Goal: Task Accomplishment & Management: Use online tool/utility

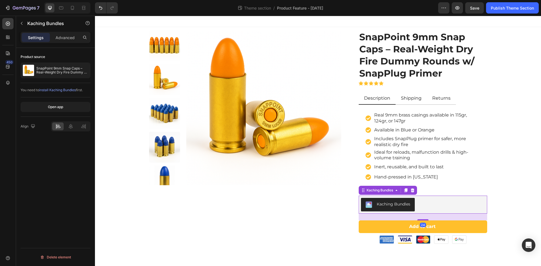
click at [434, 206] on div "Kaching Bundles" at bounding box center [423, 205] width 124 height 14
click at [5, 38] on icon at bounding box center [8, 37] width 6 height 6
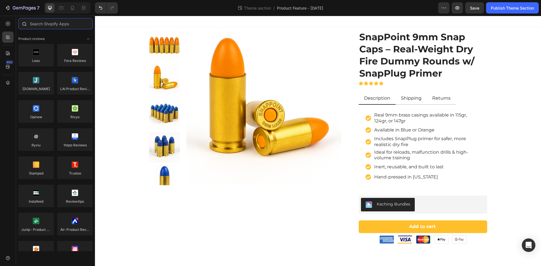
click at [47, 22] on input "text" at bounding box center [55, 23] width 74 height 11
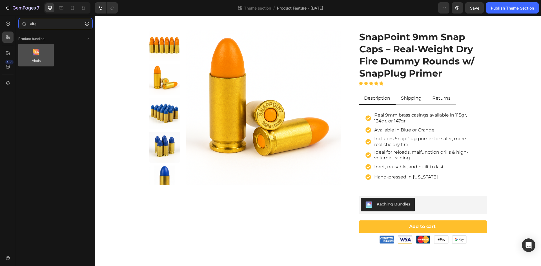
type input "vita"
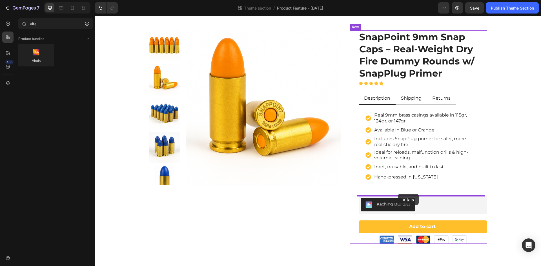
drag, startPoint x: 130, startPoint y: 74, endPoint x: 398, endPoint y: 194, distance: 293.6
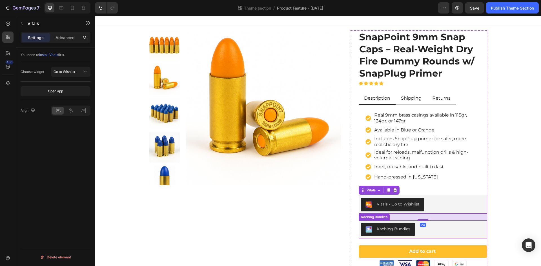
click at [442, 231] on div "Kaching Bundles" at bounding box center [423, 230] width 124 height 14
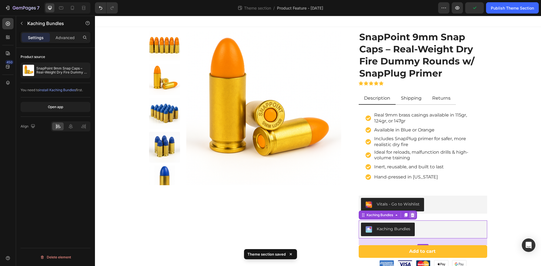
click at [411, 215] on icon at bounding box center [413, 215] width 4 height 4
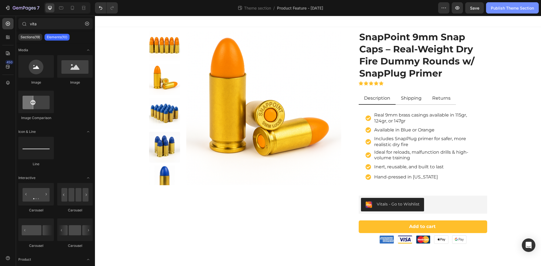
click at [503, 8] on div "Publish Theme Section" at bounding box center [512, 8] width 43 height 6
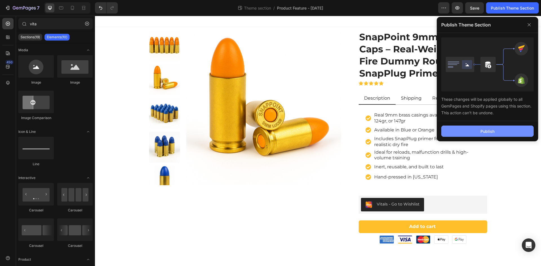
click at [494, 131] on div "Publish" at bounding box center [487, 131] width 14 height 6
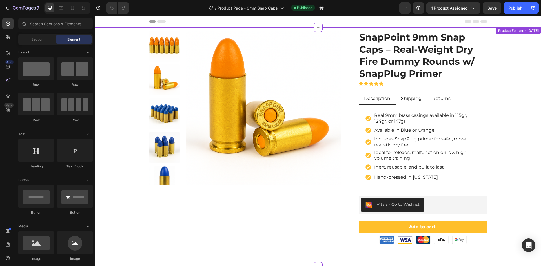
click at [503, 109] on div "Product Images SnapPoint 9mm Snap Caps – Real-Weight Dry Fire Dummy Rounds w/ S…" at bounding box center [318, 138] width 438 height 214
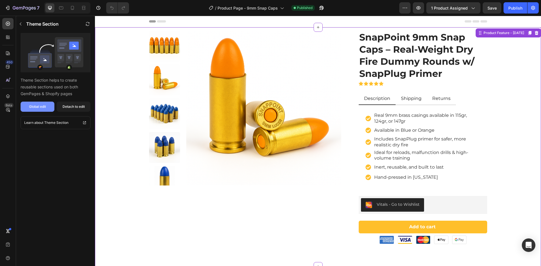
click at [36, 107] on div "Global edit" at bounding box center [37, 106] width 17 height 5
click at [517, 9] on div "Publish" at bounding box center [515, 8] width 14 height 6
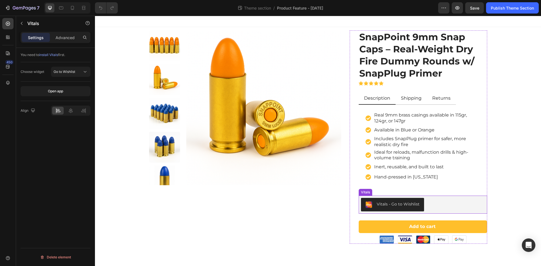
click at [432, 205] on div "Vitals - Go to Wishlist" at bounding box center [423, 205] width 124 height 14
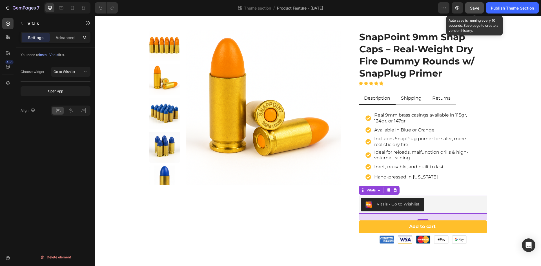
click at [474, 9] on span "Save" at bounding box center [474, 8] width 9 height 5
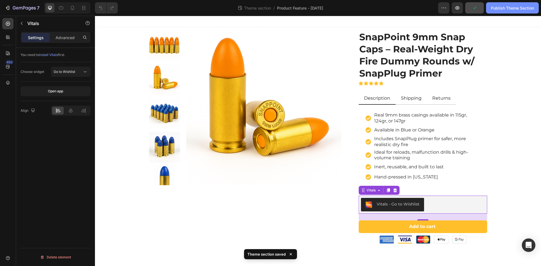
click at [503, 8] on div "Publish Theme Section" at bounding box center [512, 8] width 43 height 6
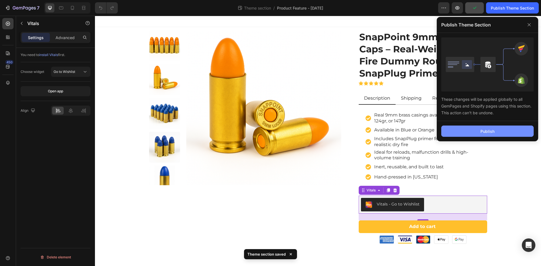
click at [496, 133] on button "Publish" at bounding box center [487, 131] width 92 height 11
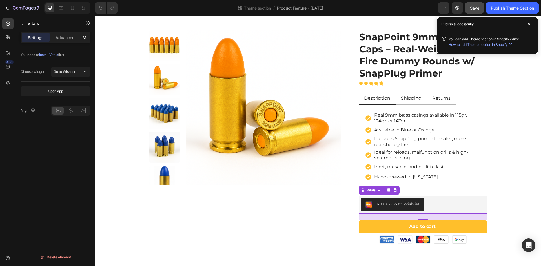
click at [394, 204] on div "Vitals - Go to Wishlist" at bounding box center [398, 204] width 43 height 6
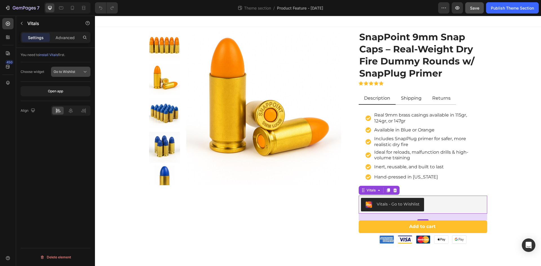
click at [68, 70] on span "Go to Wishlist" at bounding box center [65, 72] width 22 height 4
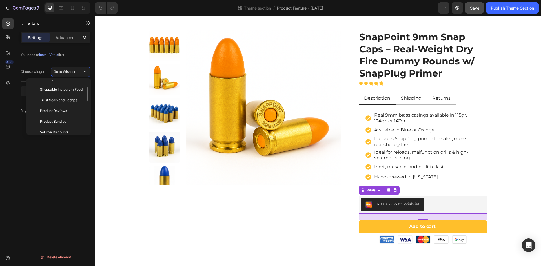
scroll to position [56, 0]
click at [63, 104] on span "Volume Discounts" at bounding box center [54, 104] width 28 height 5
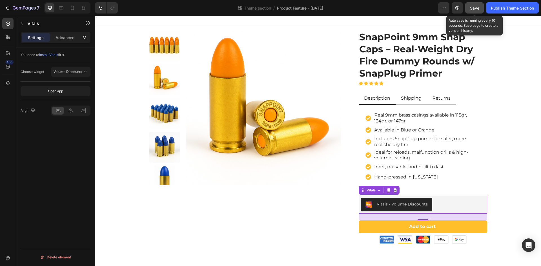
click at [476, 10] on span "Save" at bounding box center [474, 8] width 9 height 5
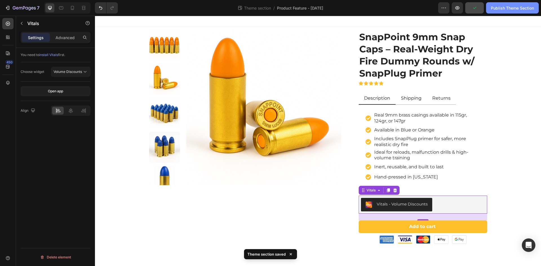
click at [505, 9] on div "Publish Theme Section" at bounding box center [512, 8] width 43 height 6
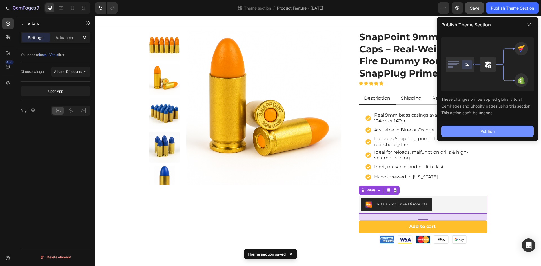
click at [489, 130] on div "Publish" at bounding box center [487, 131] width 14 height 6
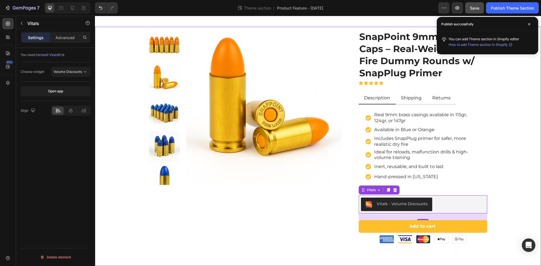
scroll to position [0, 0]
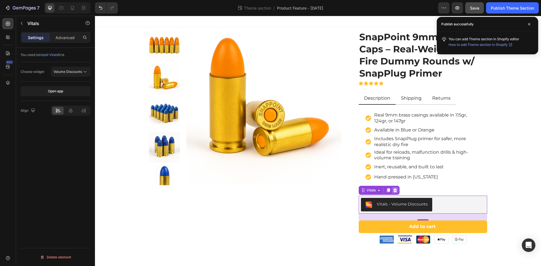
click at [393, 190] on icon at bounding box center [395, 190] width 4 height 4
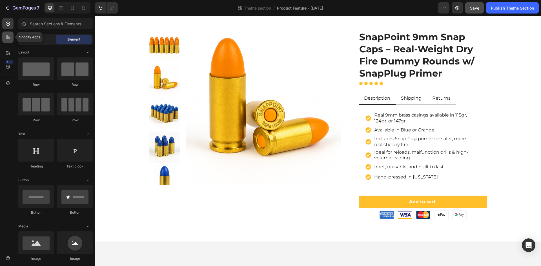
click at [8, 37] on icon at bounding box center [7, 37] width 2 height 2
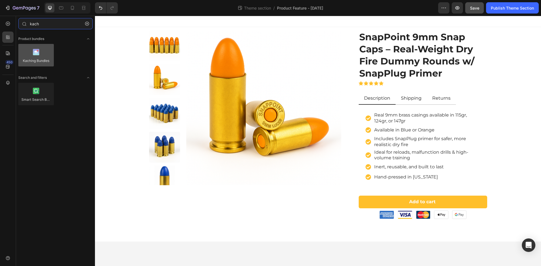
type input "kach"
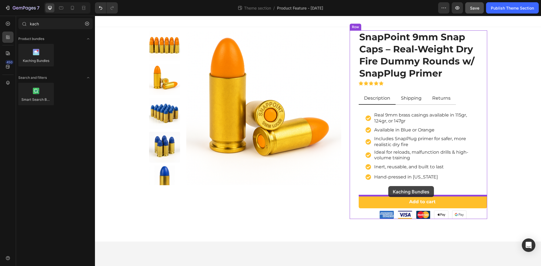
drag, startPoint x: 132, startPoint y: 73, endPoint x: 388, endPoint y: 186, distance: 280.4
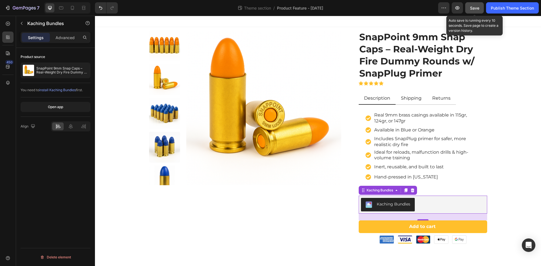
click at [473, 7] on span "Save" at bounding box center [474, 8] width 9 height 5
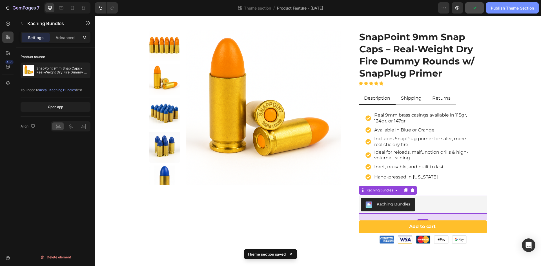
click at [504, 8] on div "Publish Theme Section" at bounding box center [512, 8] width 43 height 6
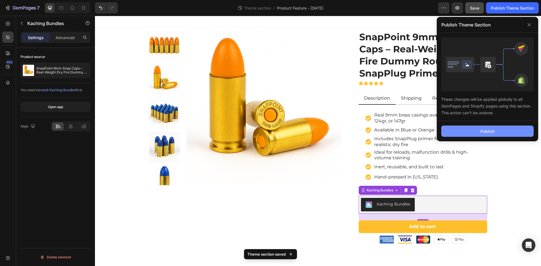
click at [498, 131] on button "Publish" at bounding box center [487, 131] width 92 height 11
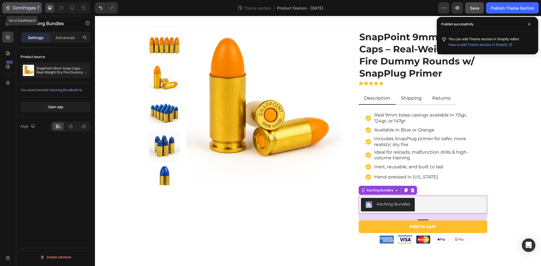
click at [17, 10] on icon "button" at bounding box center [24, 8] width 23 height 5
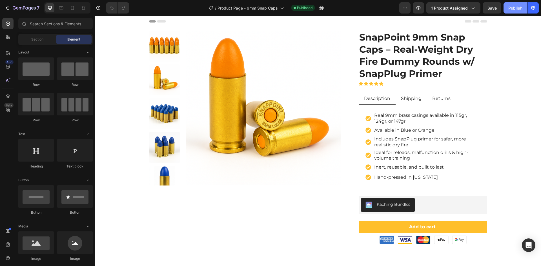
click at [515, 10] on div "Publish" at bounding box center [515, 8] width 14 height 6
click at [27, 10] on icon "button" at bounding box center [24, 8] width 23 height 5
